Goal: Information Seeking & Learning: Find contact information

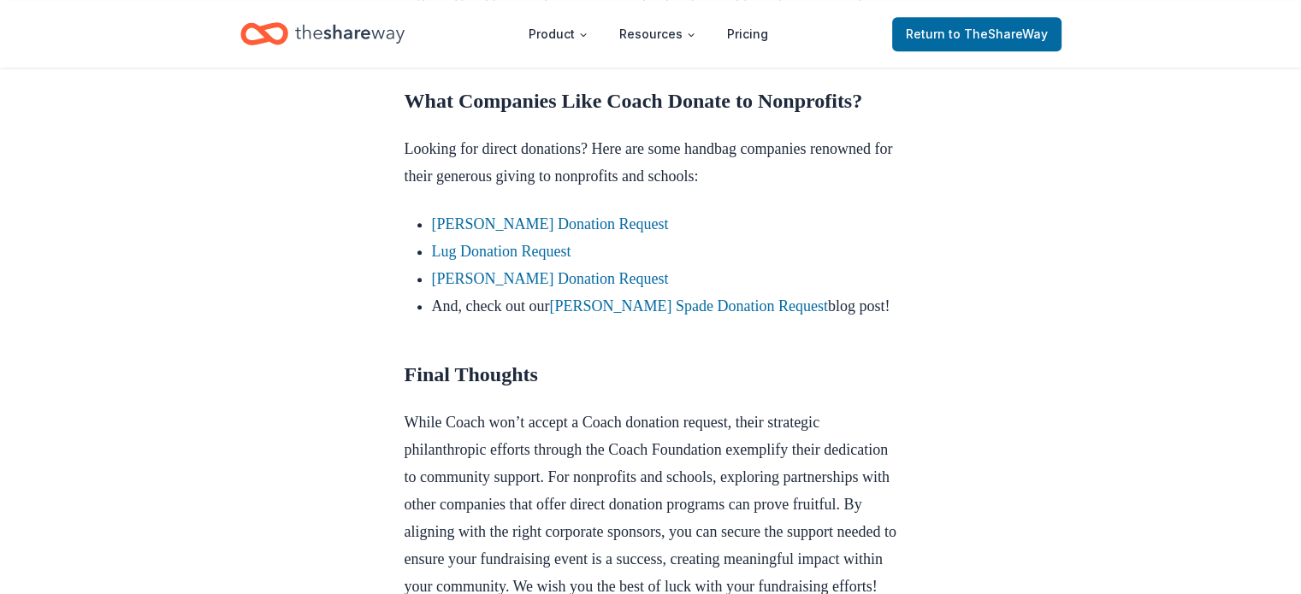
scroll to position [1197, 0]
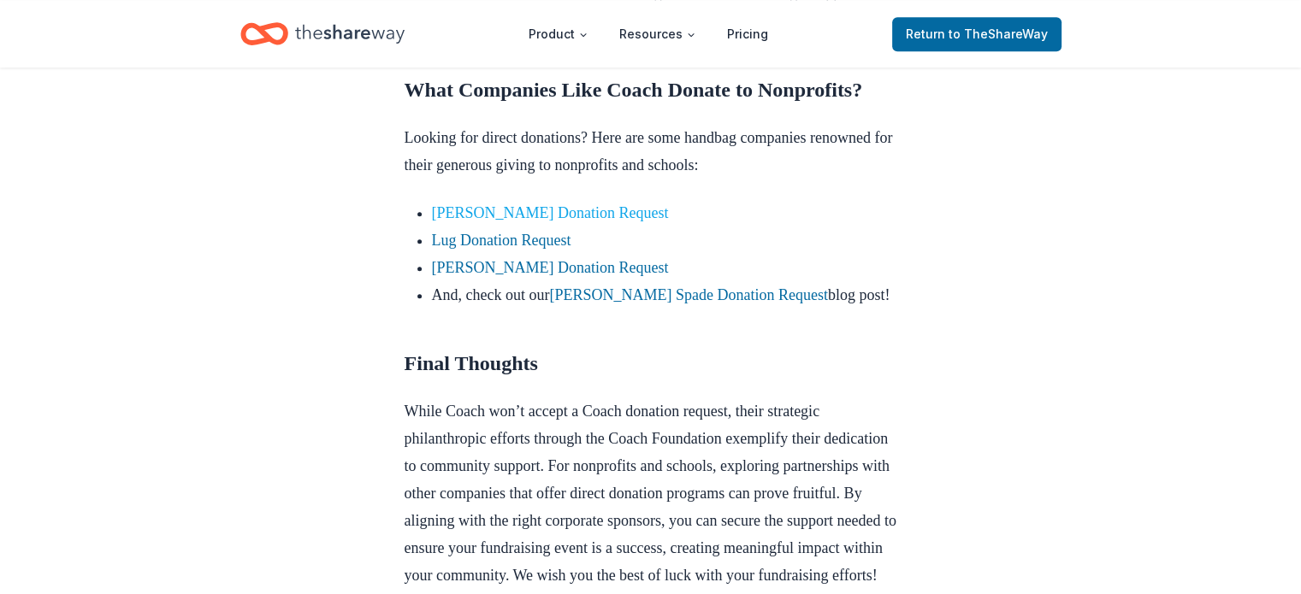
click at [612, 222] on link "[PERSON_NAME] Donation Request" at bounding box center [550, 212] width 237 height 17
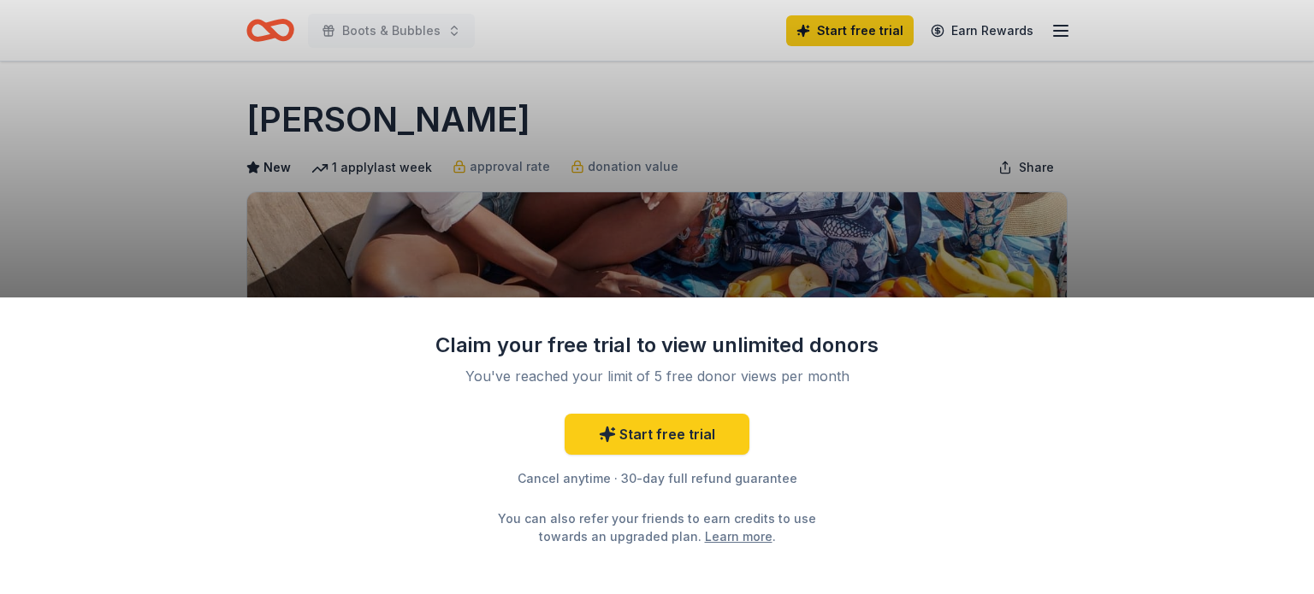
click at [1156, 259] on div "Claim your free trial to view unlimited donors You've reached your limit of 5 f…" at bounding box center [657, 297] width 1314 height 594
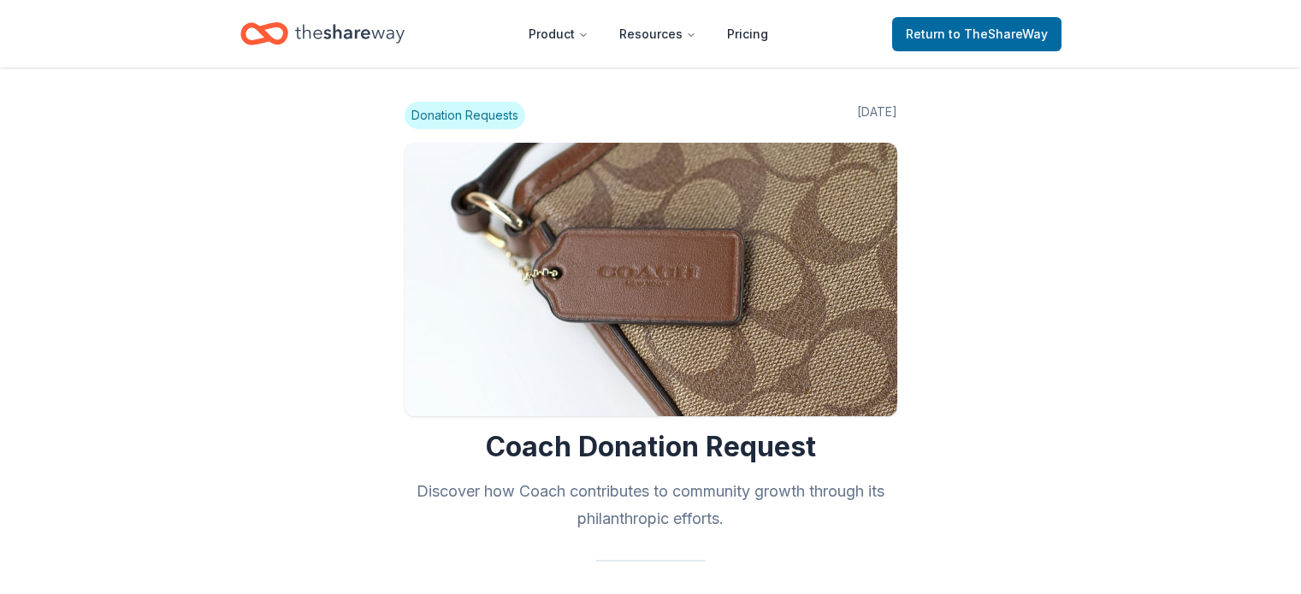
scroll to position [1138, 0]
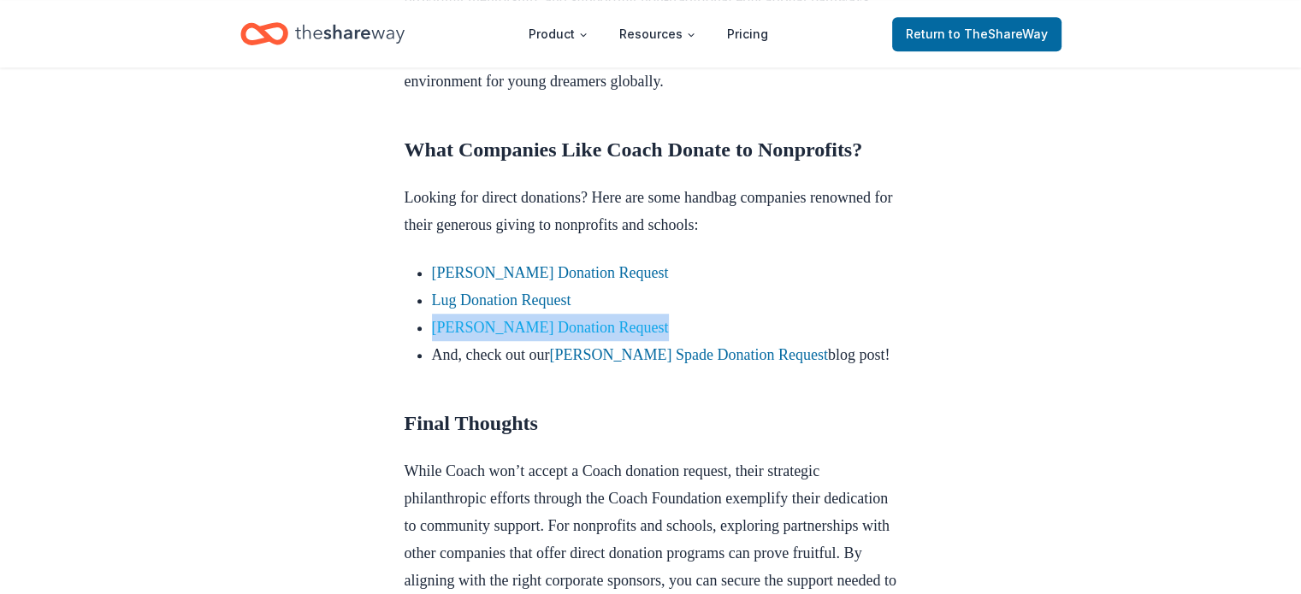
drag, startPoint x: 652, startPoint y: 434, endPoint x: 455, endPoint y: 440, distance: 196.8
click at [435, 341] on li "[PERSON_NAME] Donation Request" at bounding box center [664, 327] width 465 height 27
copy link "[PERSON_NAME] Donation Request"
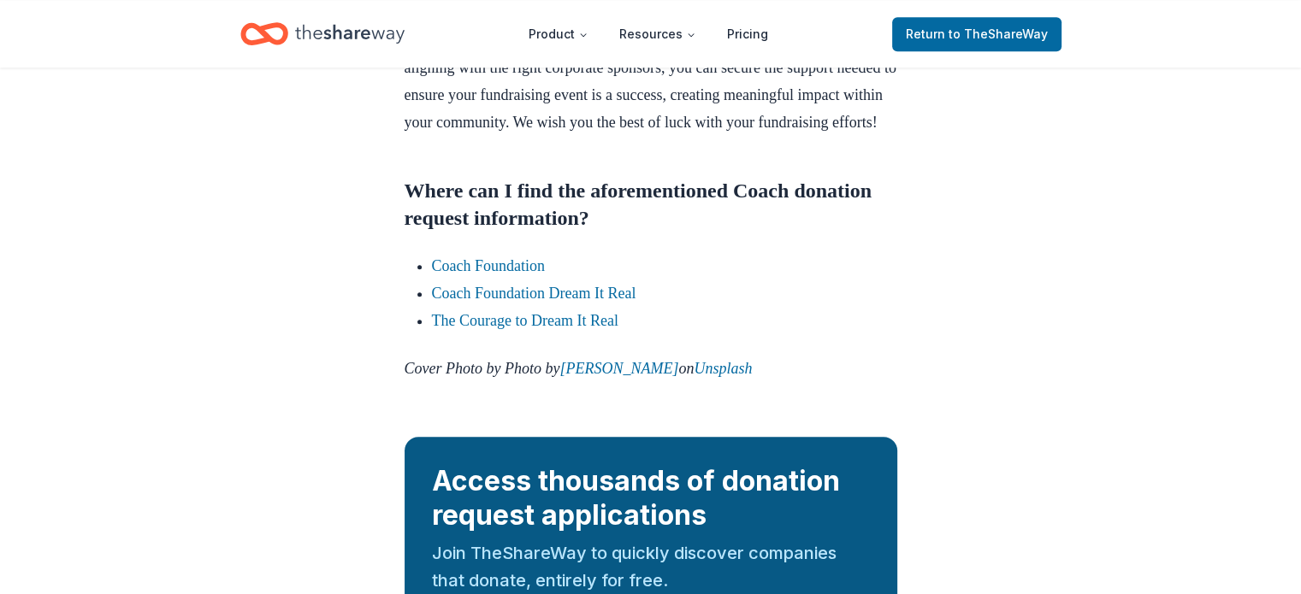
scroll to position [2078, 0]
